Goal: Transaction & Acquisition: Purchase product/service

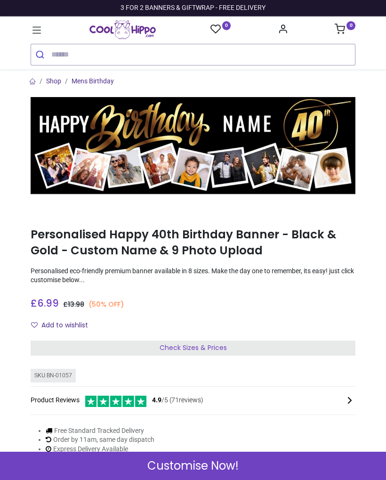
click at [201, 470] on span "Customise Now!" at bounding box center [192, 466] width 91 height 16
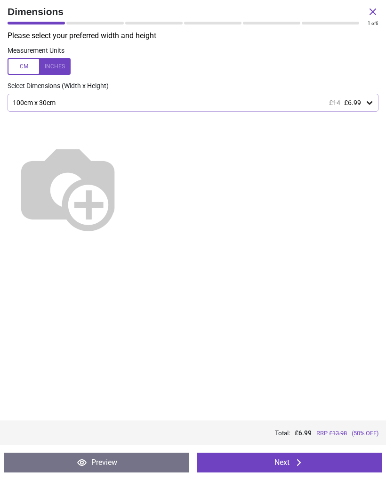
click at [286, 466] on button "Next" at bounding box center [290, 463] width 186 height 20
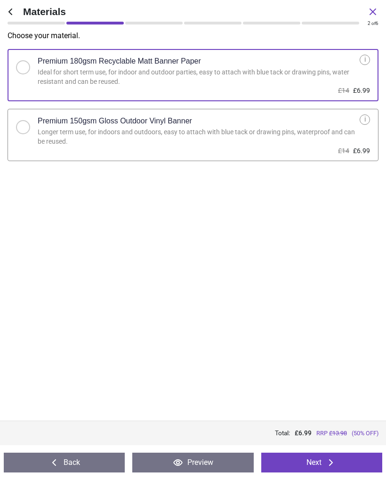
click at [311, 465] on button "Next" at bounding box center [321, 463] width 121 height 20
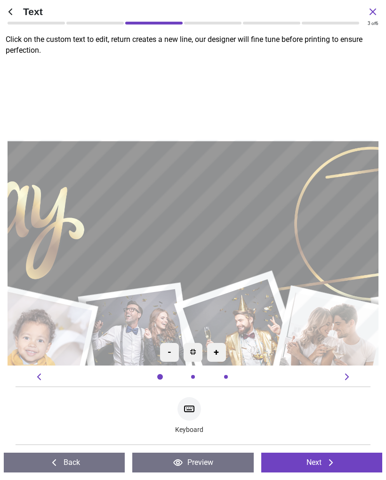
click at [230, 217] on textarea at bounding box center [193, 213] width 196 height 56
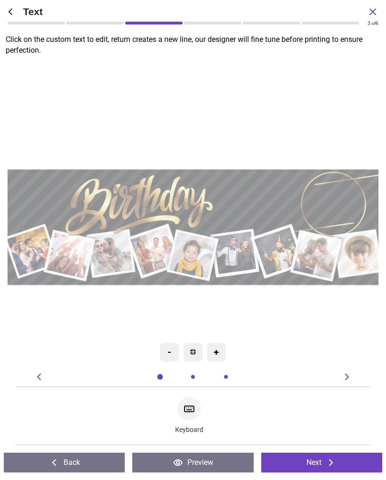
type textarea "*****"
click at [339, 204] on textarea at bounding box center [321, 205] width 52 height 44
type textarea "**"
click at [322, 464] on button "Next" at bounding box center [321, 463] width 121 height 20
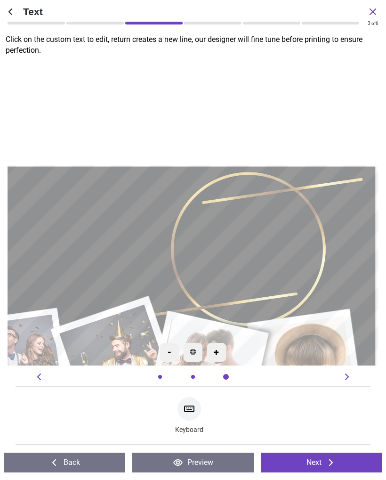
click at [319, 466] on button "Next" at bounding box center [321, 463] width 121 height 20
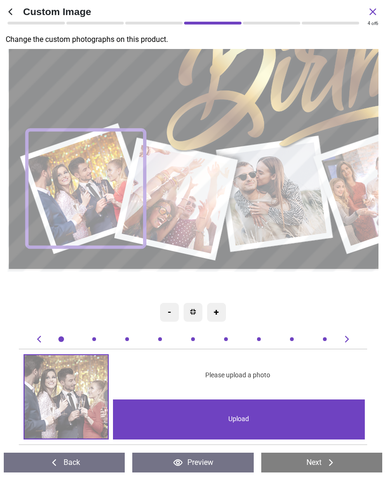
click at [247, 420] on div "Upload" at bounding box center [239, 419] width 252 height 40
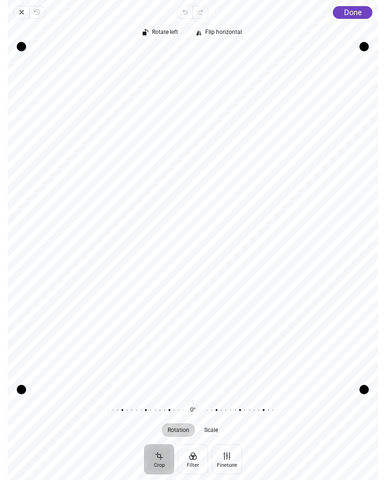
click at [349, 13] on span "Done" at bounding box center [352, 12] width 17 height 9
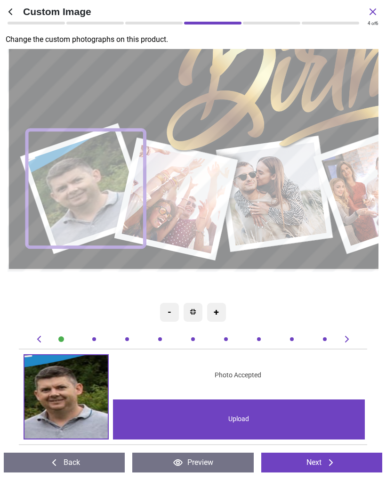
click at [189, 211] on image at bounding box center [176, 199] width 109 height 109
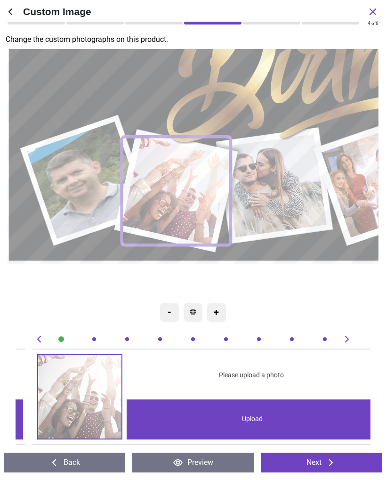
scroll to position [0, 355]
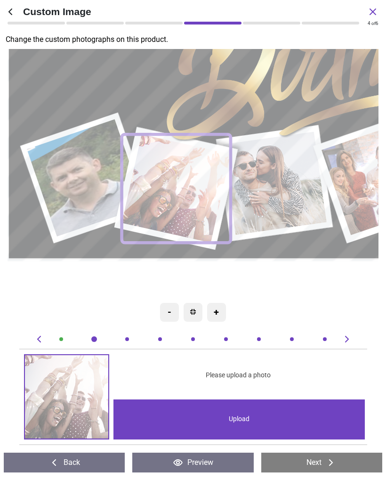
click at [236, 428] on div "Upload" at bounding box center [240, 419] width 252 height 40
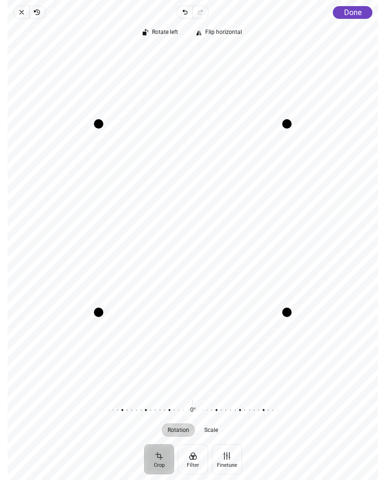
click at [362, 8] on span "Done" at bounding box center [352, 12] width 17 height 9
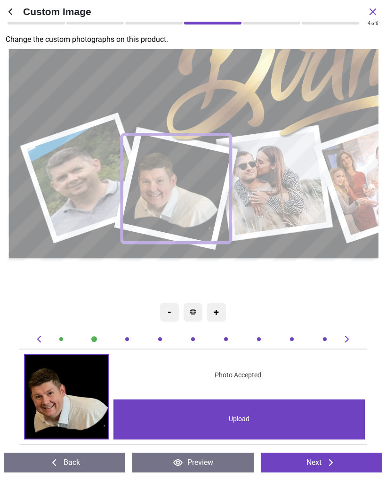
click at [279, 193] on image at bounding box center [275, 182] width 104 height 103
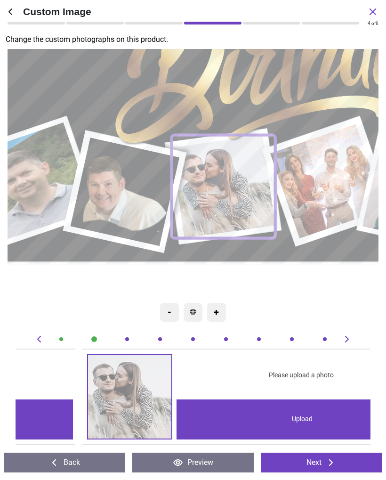
scroll to position [0, 711]
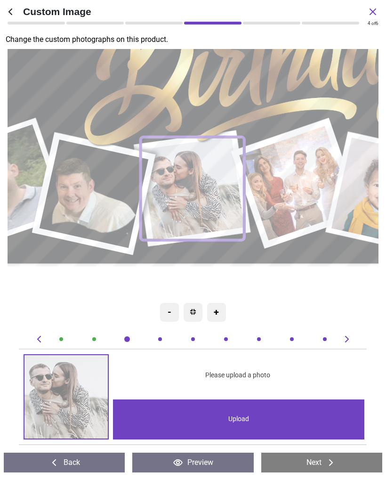
click at [241, 435] on div "Upload" at bounding box center [239, 419] width 252 height 40
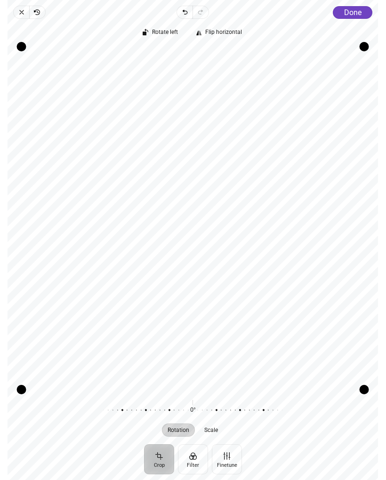
click at [362, 6] on button "Done" at bounding box center [353, 12] width 40 height 13
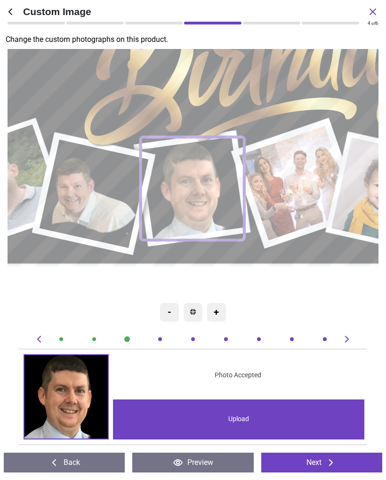
click at [292, 188] on image at bounding box center [297, 183] width 115 height 114
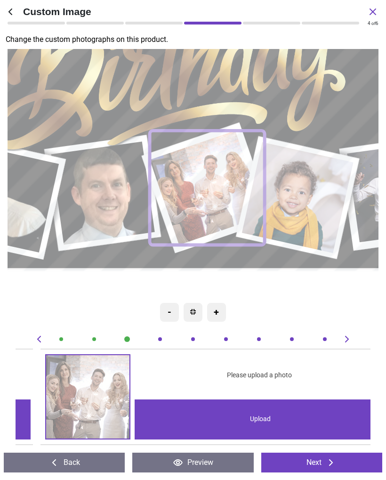
scroll to position [0, 1066]
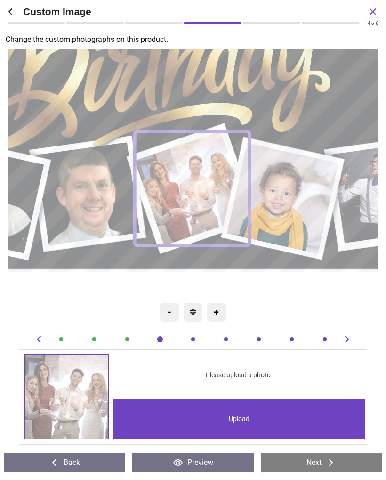
click at [232, 423] on div "Upload" at bounding box center [240, 419] width 252 height 40
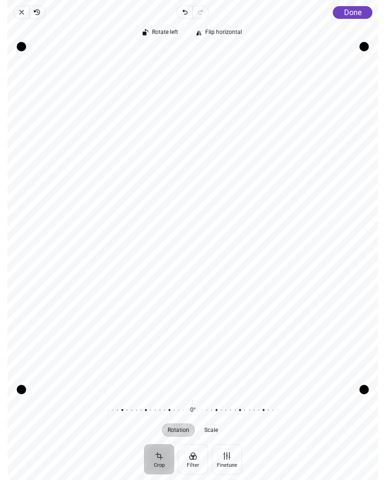
click at [355, 3] on div "Close Revert Undo Redo Done Crop Filter Finetune Rotate left Flip horizontal Re…" at bounding box center [193, 240] width 371 height 480
click at [358, 14] on span "Done" at bounding box center [352, 12] width 17 height 9
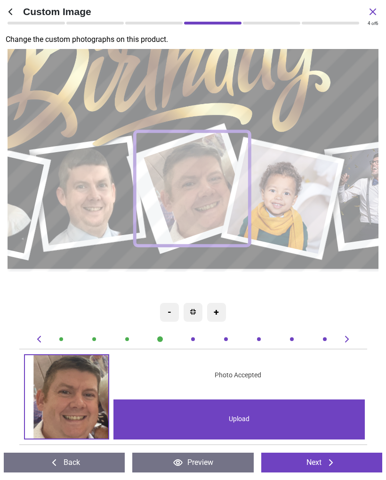
click at [289, 203] on image at bounding box center [284, 198] width 112 height 111
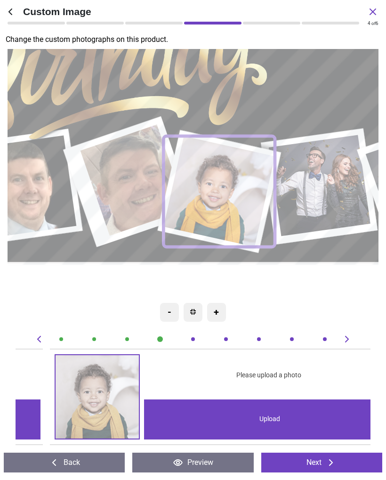
scroll to position [0, 1421]
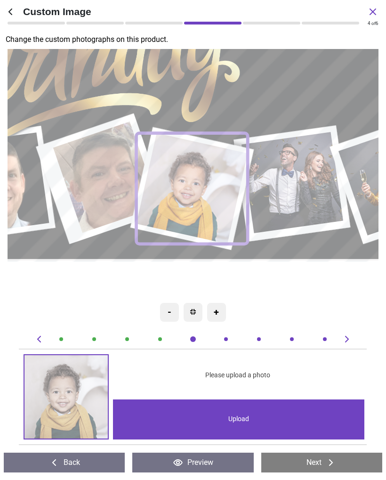
click at [238, 422] on div "Upload" at bounding box center [239, 419] width 252 height 40
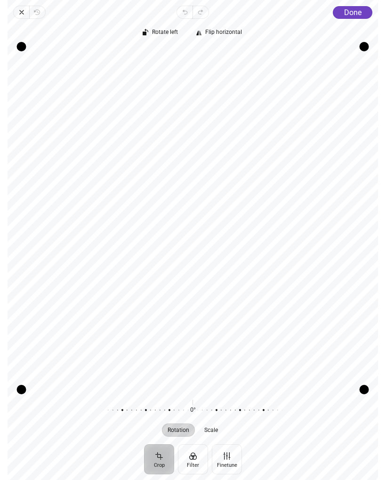
click at [350, 16] on span "Done" at bounding box center [352, 12] width 17 height 9
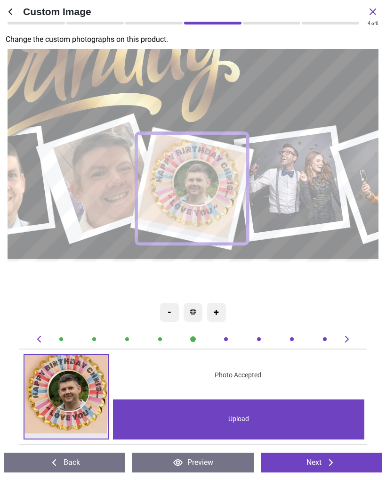
click at [296, 199] on image at bounding box center [294, 182] width 102 height 101
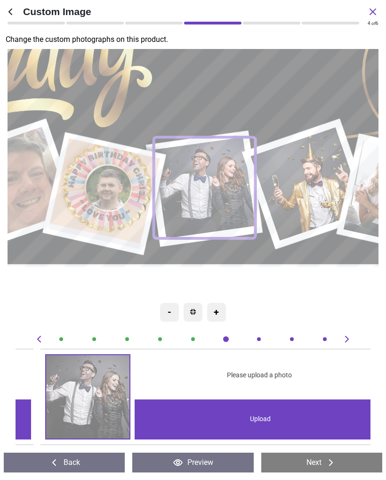
scroll to position [0, 1777]
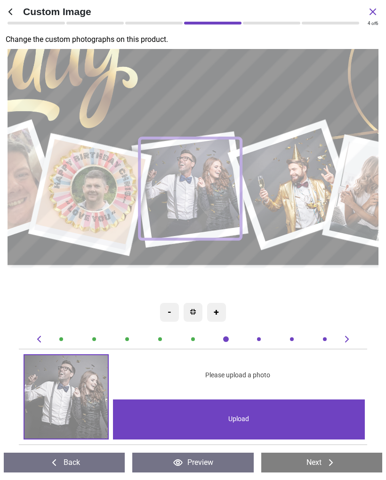
click at [235, 423] on div "Upload" at bounding box center [239, 419] width 252 height 40
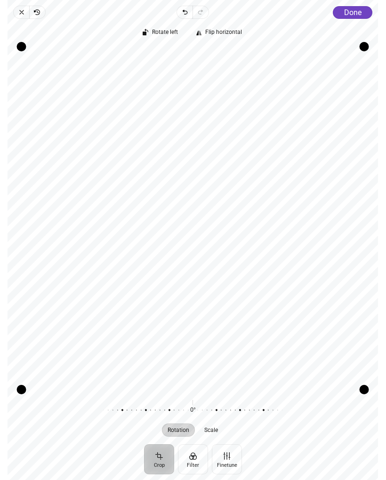
click at [354, 8] on span "Done" at bounding box center [352, 12] width 17 height 9
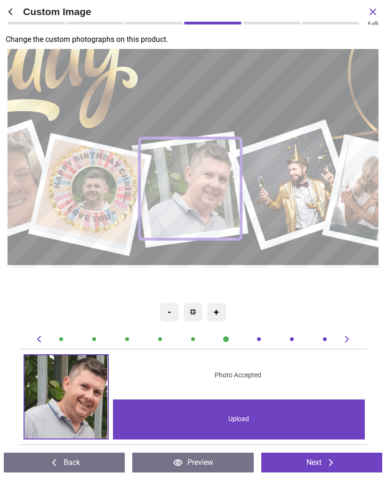
click at [299, 194] on image at bounding box center [295, 185] width 114 height 114
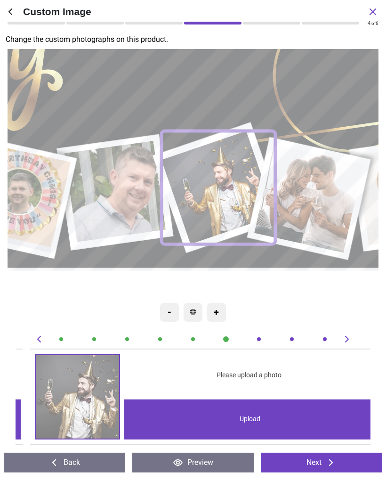
scroll to position [0, 2132]
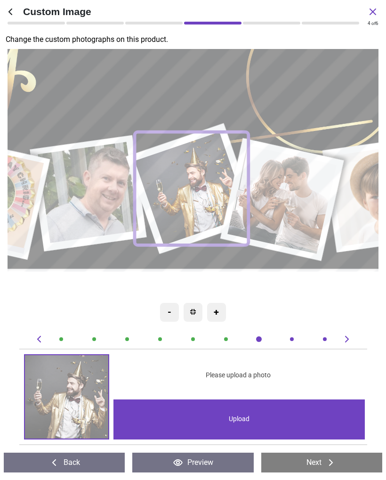
click at [249, 422] on div "Upload" at bounding box center [240, 419] width 252 height 40
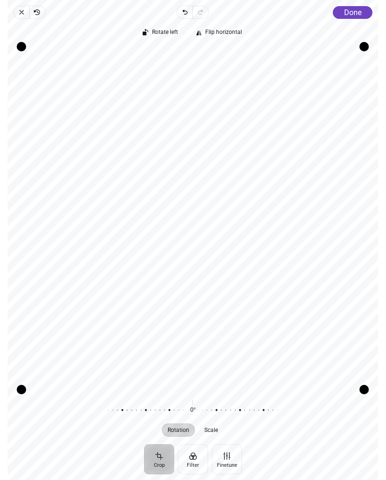
click at [354, 14] on span "Done" at bounding box center [352, 12] width 17 height 9
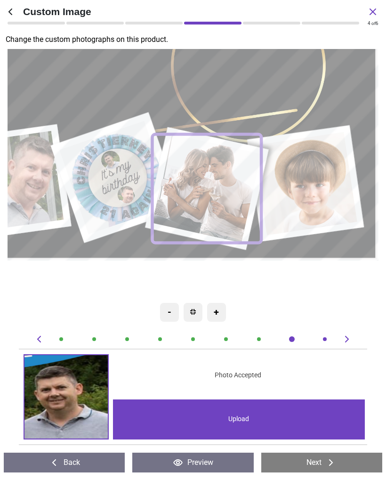
scroll to position [0, 2487]
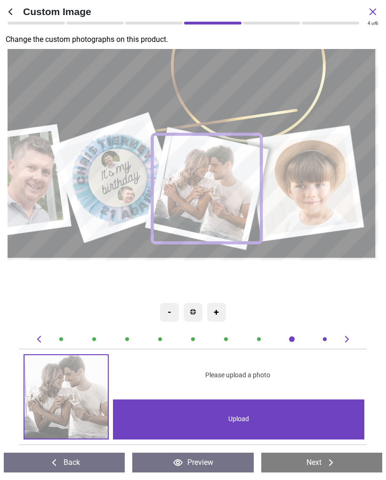
click at [246, 421] on div "Upload" at bounding box center [239, 419] width 252 height 40
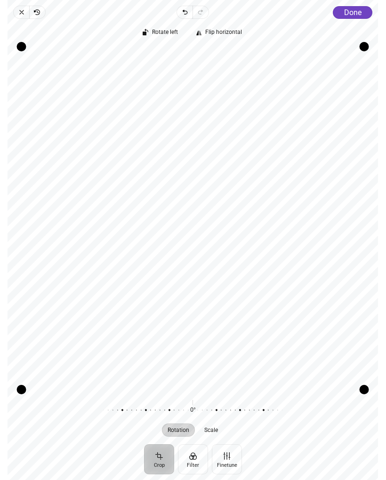
click at [357, 11] on span "Done" at bounding box center [352, 12] width 17 height 9
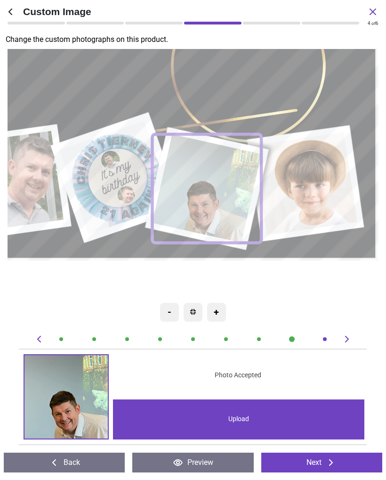
click at [318, 193] on image at bounding box center [307, 184] width 104 height 104
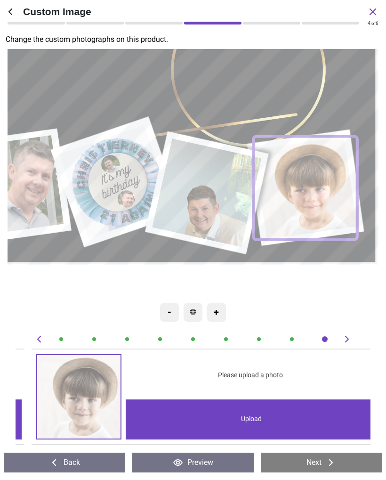
scroll to position [0, 2842]
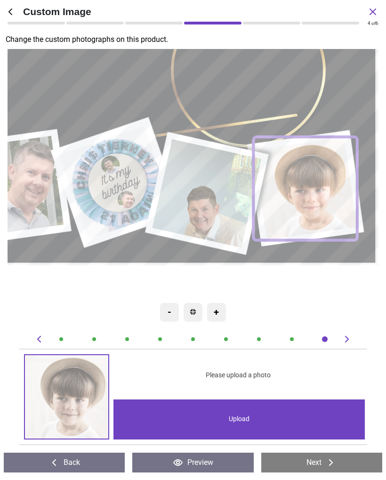
click at [238, 423] on div "Upload" at bounding box center [240, 419] width 252 height 40
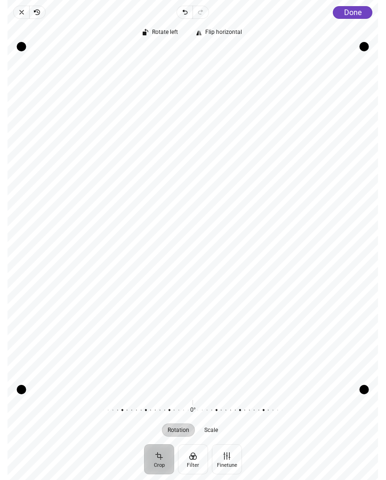
click at [359, 10] on span "Done" at bounding box center [352, 12] width 17 height 9
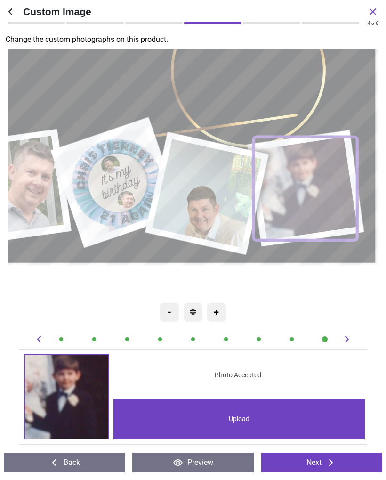
click at [324, 465] on button "Next" at bounding box center [321, 463] width 121 height 20
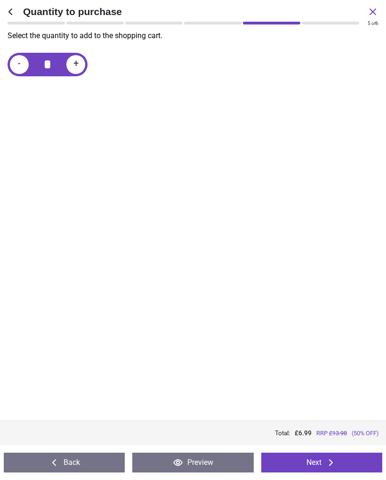
click at [209, 463] on button "Preview" at bounding box center [192, 463] width 121 height 20
